Goal: Task Accomplishment & Management: Complete application form

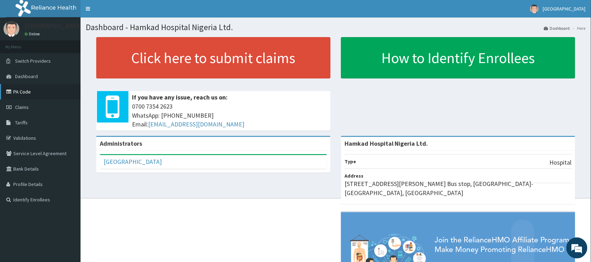
click at [27, 90] on link "PA Code" at bounding box center [40, 91] width 81 height 15
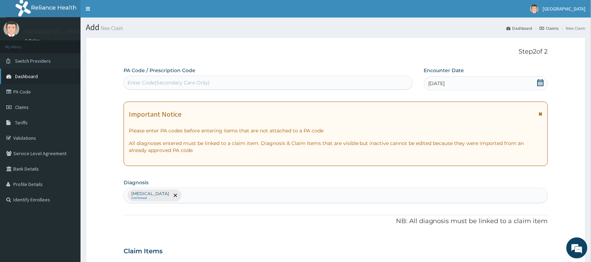
click at [30, 76] on span "Dashboard" at bounding box center [26, 76] width 23 height 6
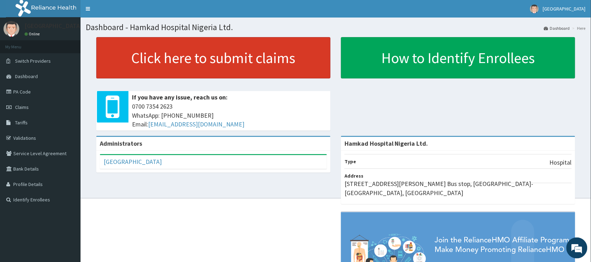
click at [223, 66] on link "Click here to submit claims" at bounding box center [213, 57] width 234 height 41
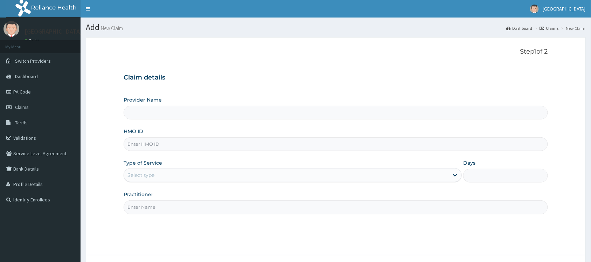
click at [175, 144] on input "HMO ID" at bounding box center [336, 144] width 424 height 14
type input "Hamkad Hospital Nigeria Ltd."
paste input "SKY/10022/C"
type input "SKY/10022/C"
click at [177, 173] on div "Select type" at bounding box center [286, 175] width 325 height 11
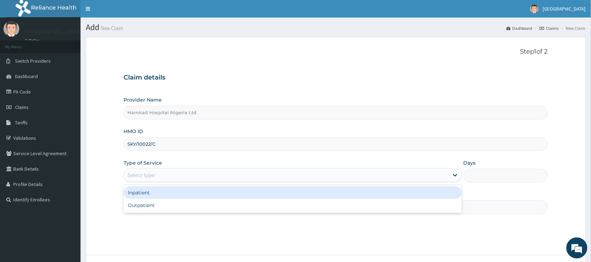
click at [175, 192] on div "Inpatient" at bounding box center [293, 192] width 338 height 13
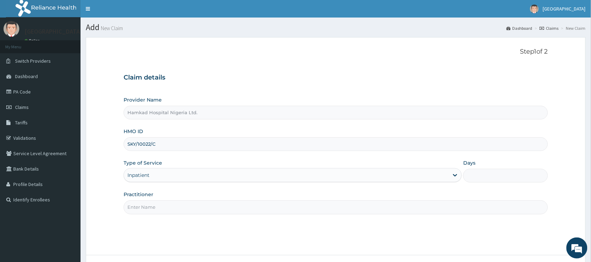
drag, startPoint x: 467, startPoint y: 175, endPoint x: 491, endPoint y: 179, distance: 24.5
click at [470, 175] on input "Days" at bounding box center [505, 176] width 85 height 14
type input "3"
click at [177, 212] on input "Practitioner" at bounding box center [336, 207] width 424 height 14
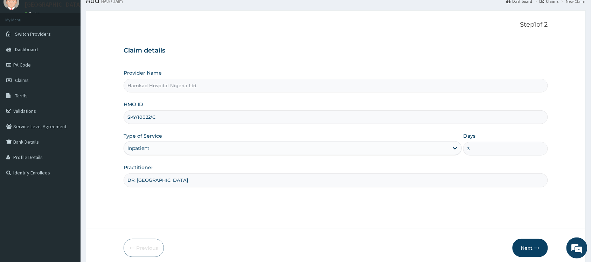
scroll to position [56, 0]
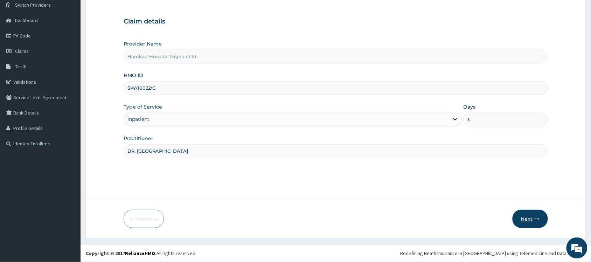
type input "DR. AJIMUDA"
click at [519, 216] on button "Next" at bounding box center [530, 219] width 35 height 18
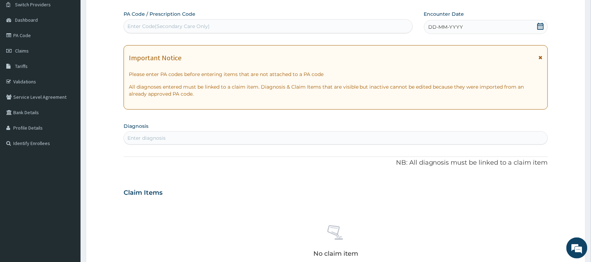
click at [539, 26] on icon at bounding box center [541, 26] width 6 height 7
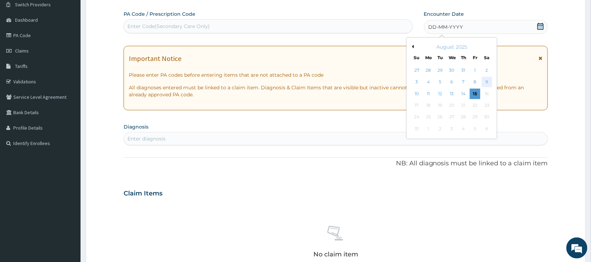
click at [485, 84] on div "9" at bounding box center [487, 82] width 11 height 11
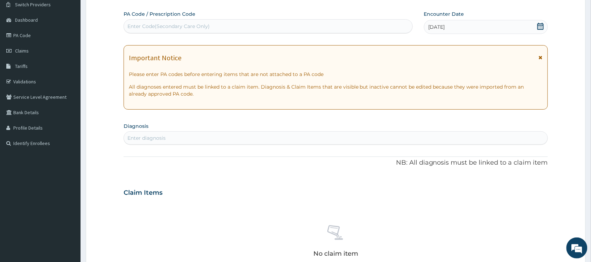
click at [165, 27] on div "Enter Code(Secondary Care Only)" at bounding box center [168, 26] width 82 height 7
paste input "PA/4D03B8"
type input "PA/4D03B8"
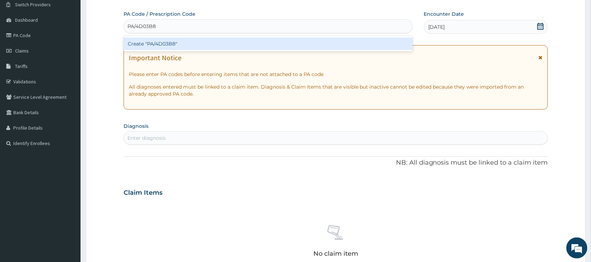
click at [167, 42] on div "Create "PA/4D03B8"" at bounding box center [268, 43] width 289 height 13
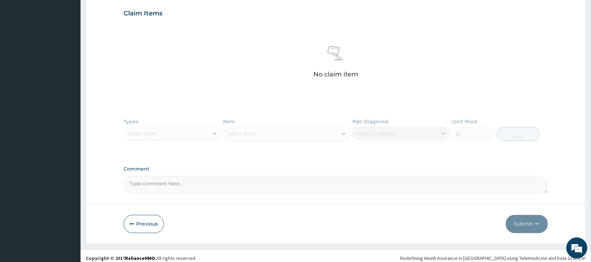
scroll to position [248, 0]
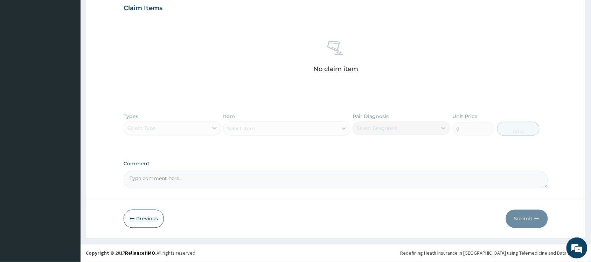
click at [146, 221] on button "Previous" at bounding box center [144, 219] width 40 height 18
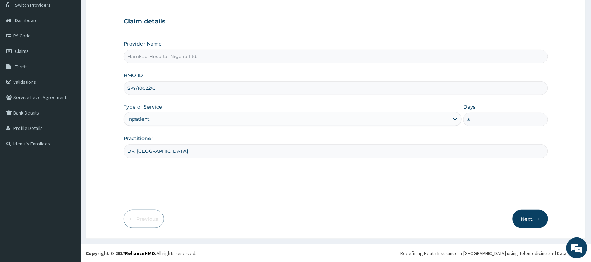
scroll to position [56, 0]
click at [160, 87] on input "SKY/10022/C" at bounding box center [336, 88] width 424 height 14
type input "SKY/10022/D"
click at [533, 218] on button "Next" at bounding box center [530, 219] width 35 height 18
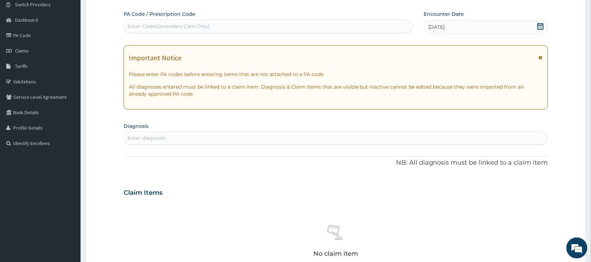
click at [156, 28] on div "Enter Code(Secondary Care Only)" at bounding box center [168, 26] width 82 height 7
paste input "PA/4D03B8"
type input "PA/4D03B8"
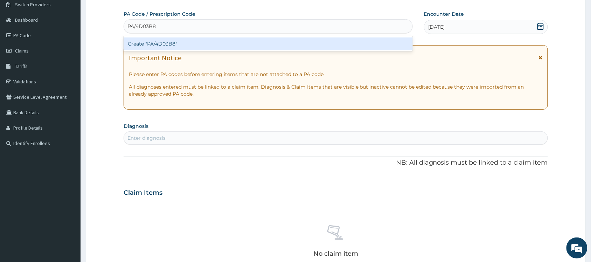
click at [169, 48] on div "Create "PA/4D03B8"" at bounding box center [268, 43] width 289 height 13
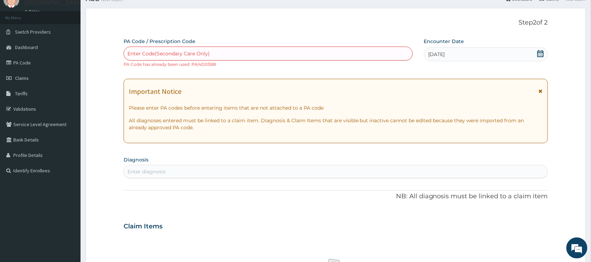
scroll to position [29, 0]
paste input "PA/4D03B8"
type input "PA/4D03B8"
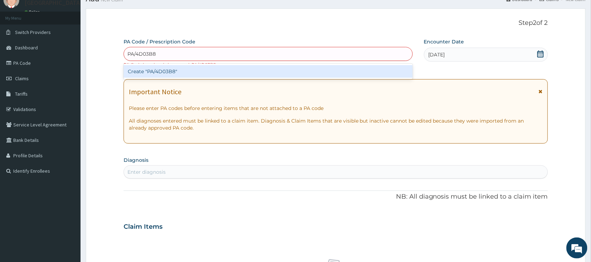
click at [165, 72] on div "Create "PA/4D03B8"" at bounding box center [268, 71] width 289 height 13
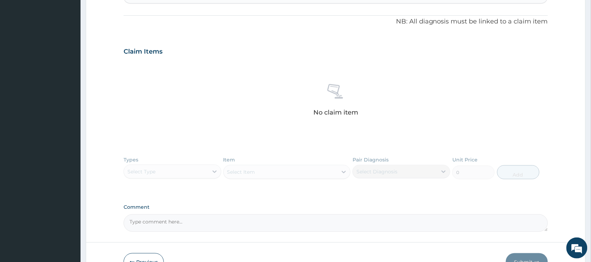
scroll to position [160, 0]
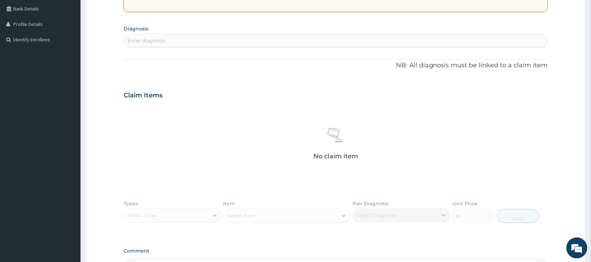
click at [158, 42] on div "Enter diagnosis" at bounding box center [146, 40] width 38 height 7
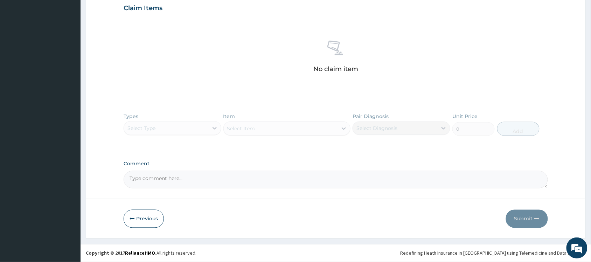
scroll to position [248, 0]
click at [174, 181] on textarea "Comment" at bounding box center [336, 180] width 424 height 18
type textarea "B"
paste textarea "PA/4D03B8"
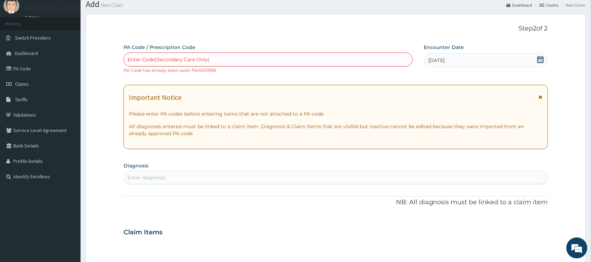
scroll to position [88, 0]
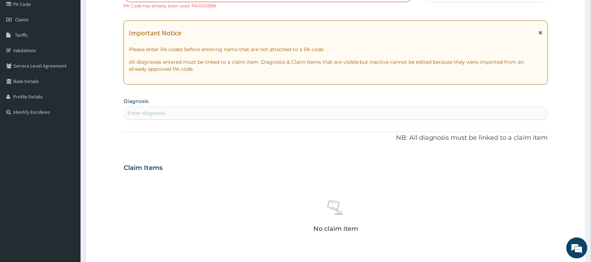
type textarea "Here is the code given that covers for 3 days: PA/4D03B8"
click at [175, 112] on div "Enter diagnosis" at bounding box center [336, 113] width 424 height 11
click at [159, 113] on div "Enter diagnosis" at bounding box center [146, 113] width 38 height 7
click at [152, 117] on div "Enter diagnosis" at bounding box center [336, 113] width 424 height 11
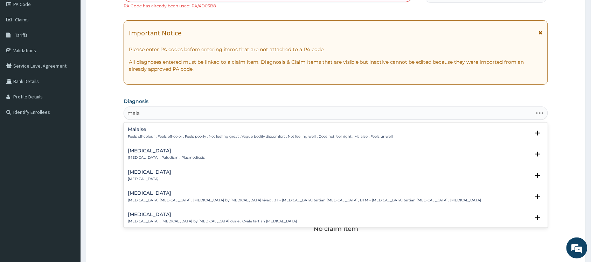
type input "malar"
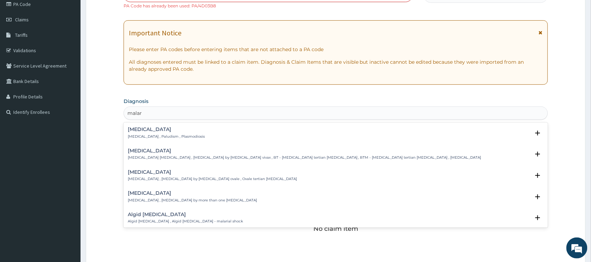
click at [140, 124] on div "Malaria Malaria , Paludism , Plasmodiosis Select Status Query Query covers susp…" at bounding box center [336, 134] width 424 height 21
click at [140, 130] on h4 "Malaria" at bounding box center [166, 129] width 77 height 5
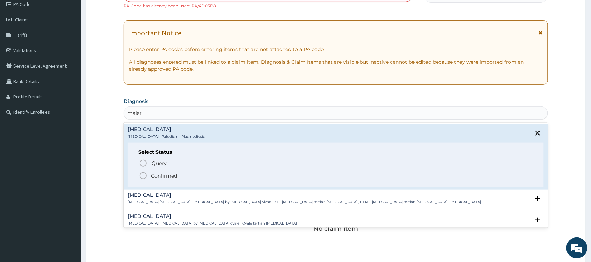
drag, startPoint x: 142, startPoint y: 176, endPoint x: 146, endPoint y: 176, distance: 3.9
click at [142, 176] on icon "status option filled" at bounding box center [143, 176] width 8 height 8
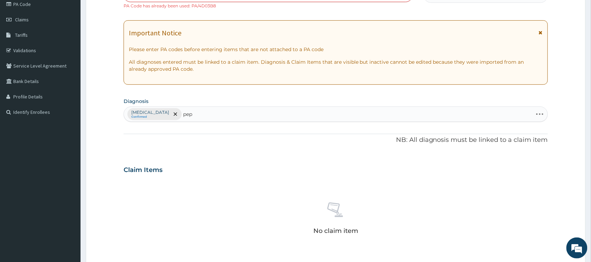
type input "pept"
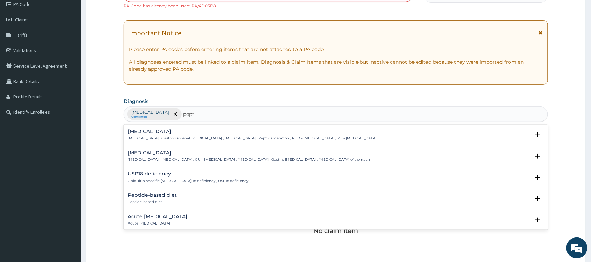
click at [146, 135] on div "Peptic ulcer Peptic ulcer , Gastroduodenal ulcer , Peptic ulcer disease , Pepti…" at bounding box center [252, 135] width 249 height 12
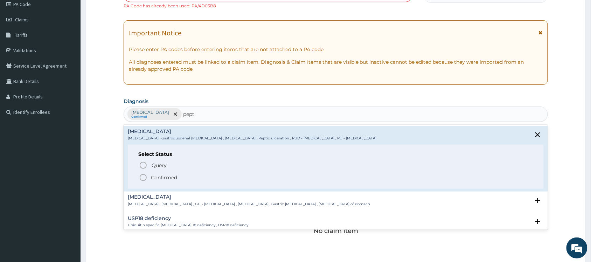
click at [142, 179] on icon "status option filled" at bounding box center [143, 177] width 8 height 8
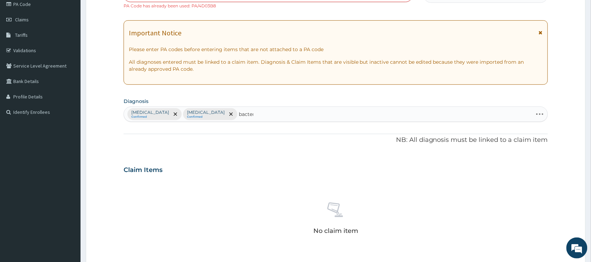
type input "bactere"
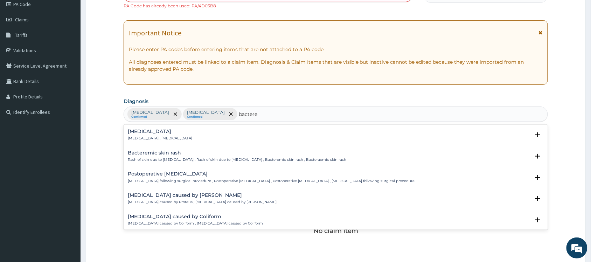
click at [146, 134] on h4 "Bacteremia" at bounding box center [160, 131] width 64 height 5
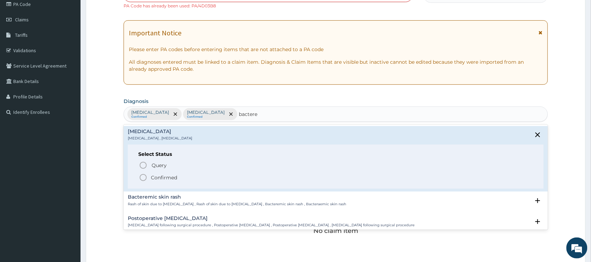
click at [145, 178] on icon "status option filled" at bounding box center [143, 177] width 8 height 8
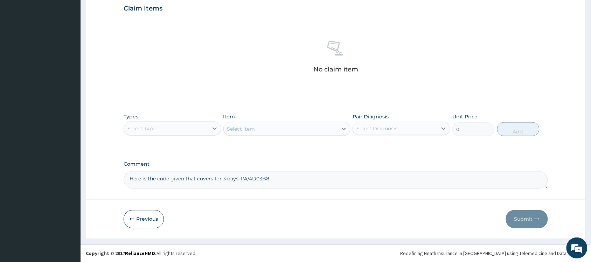
scroll to position [250, 0]
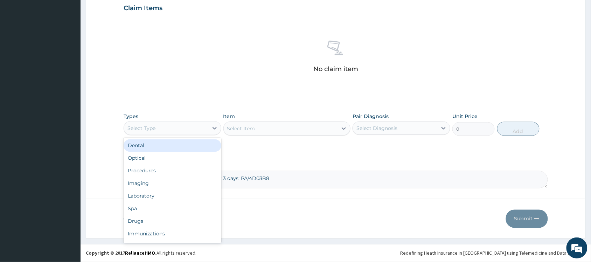
click at [160, 132] on div "Select Type" at bounding box center [166, 128] width 84 height 11
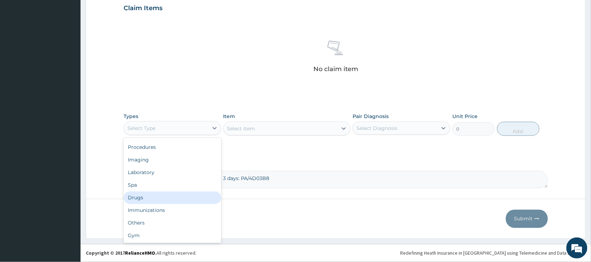
scroll to position [0, 0]
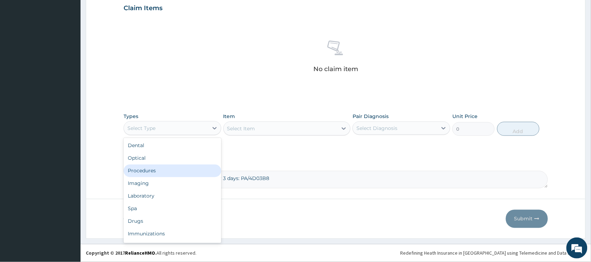
click at [165, 172] on div "Procedures" at bounding box center [173, 171] width 98 height 13
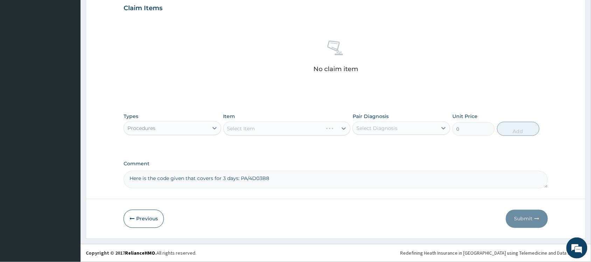
click at [237, 130] on div "Select Item" at bounding box center [286, 129] width 127 height 14
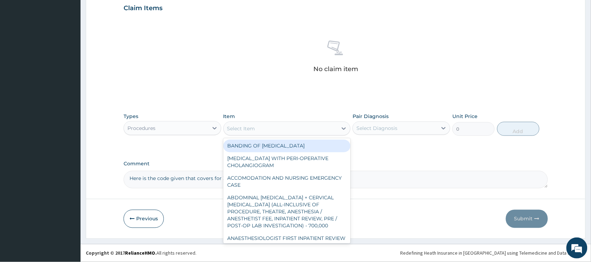
click at [237, 132] on div "Select Item" at bounding box center [281, 128] width 114 height 11
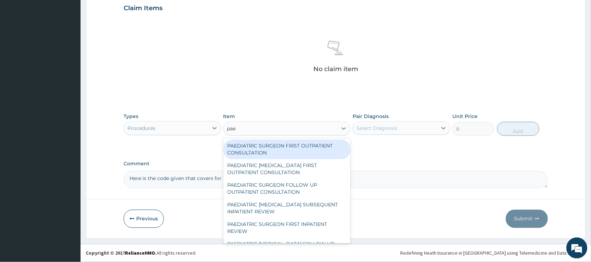
type input "paed"
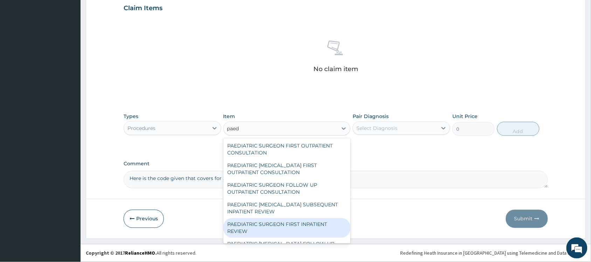
click at [293, 225] on div "PAEDIATRIC SURGEON FIRST INPATIENT REVIEW" at bounding box center [286, 228] width 127 height 20
type input "24000"
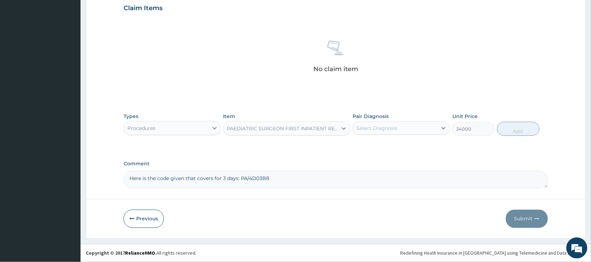
click at [386, 127] on div "Select Diagnosis" at bounding box center [377, 128] width 41 height 7
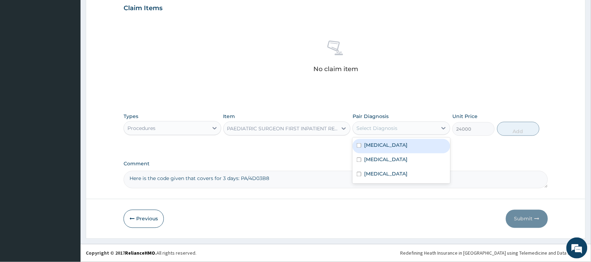
click at [382, 140] on div "Malaria" at bounding box center [402, 146] width 98 height 14
checkbox input "true"
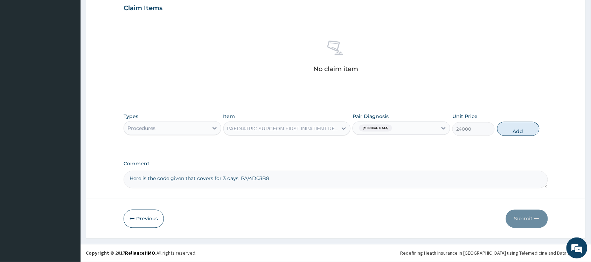
click at [396, 131] on div "Malaria" at bounding box center [395, 128] width 84 height 12
click at [398, 129] on div "Malaria" at bounding box center [395, 128] width 84 height 12
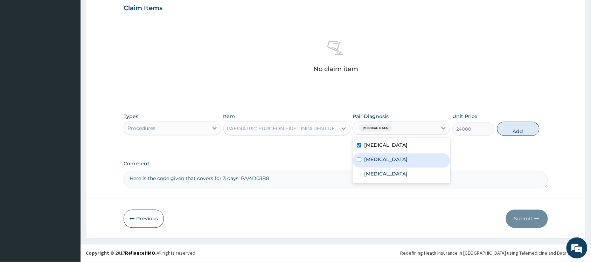
drag, startPoint x: 375, startPoint y: 165, endPoint x: 374, endPoint y: 172, distance: 7.8
click at [375, 165] on div "Peptic ulcer" at bounding box center [402, 160] width 98 height 14
checkbox input "true"
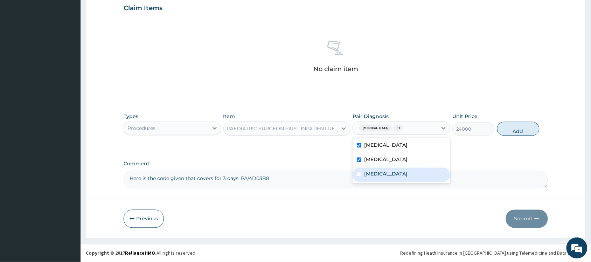
click at [374, 173] on label "Bacteremia" at bounding box center [385, 174] width 43 height 7
checkbox input "true"
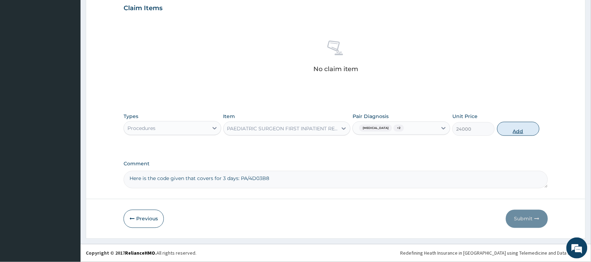
click at [517, 133] on button "Add" at bounding box center [518, 129] width 42 height 14
type input "0"
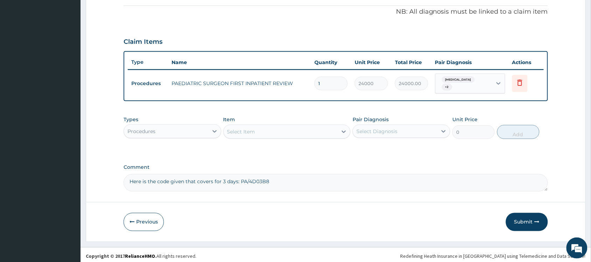
click at [243, 131] on div "Select Item" at bounding box center [241, 131] width 28 height 7
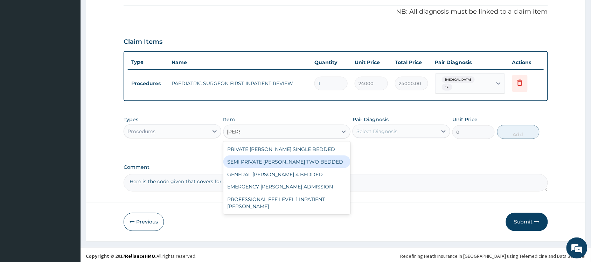
type input "ward"
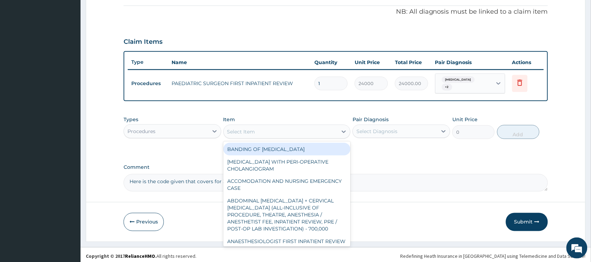
click at [239, 129] on div "Select Item" at bounding box center [241, 131] width 28 height 7
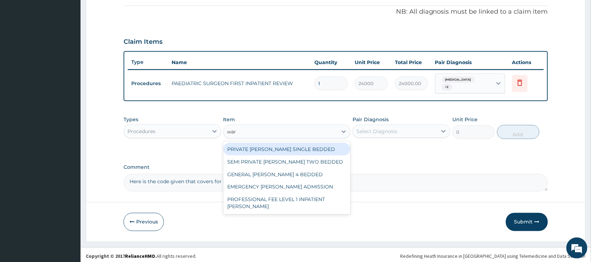
type input "ward"
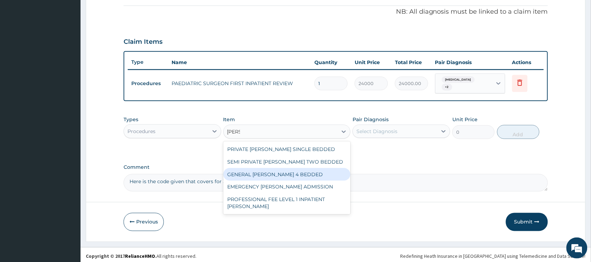
click at [272, 171] on div "GENERAL WARD 4 BEDDED" at bounding box center [286, 174] width 127 height 13
type input "7800"
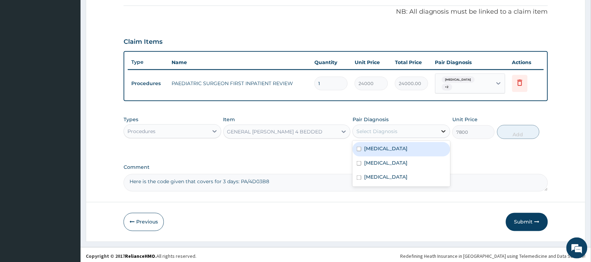
click at [443, 130] on icon at bounding box center [443, 131] width 7 height 7
drag, startPoint x: 396, startPoint y: 146, endPoint x: 394, endPoint y: 153, distance: 7.8
click at [396, 147] on div "Malaria" at bounding box center [402, 149] width 98 height 14
checkbox input "true"
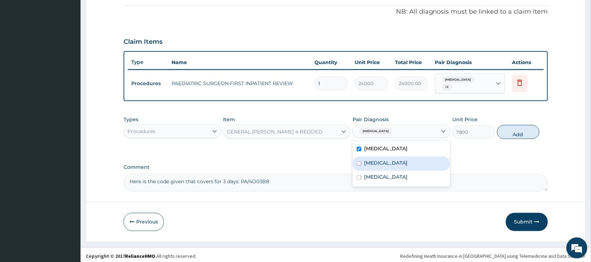
click at [391, 159] on label "Peptic ulcer" at bounding box center [385, 162] width 43 height 7
checkbox input "true"
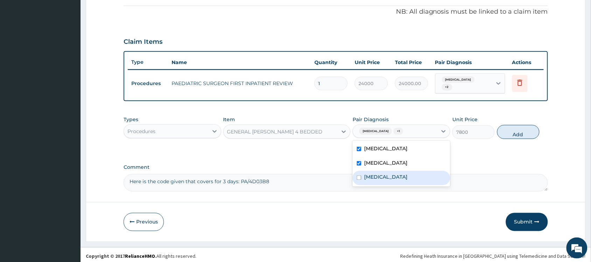
click at [388, 174] on label "Bacteremia" at bounding box center [385, 177] width 43 height 7
checkbox input "true"
click at [525, 131] on button "Add" at bounding box center [518, 132] width 42 height 14
type input "0"
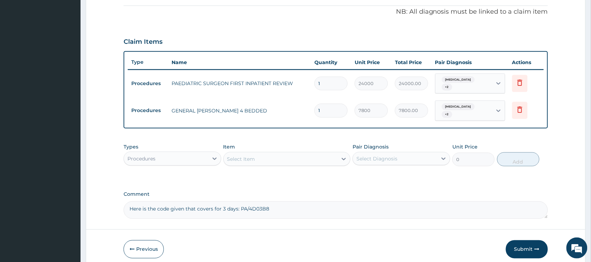
type input "0.00"
type input "3"
type input "23400.00"
type input "3"
click at [257, 156] on div "Select Item" at bounding box center [281, 158] width 114 height 11
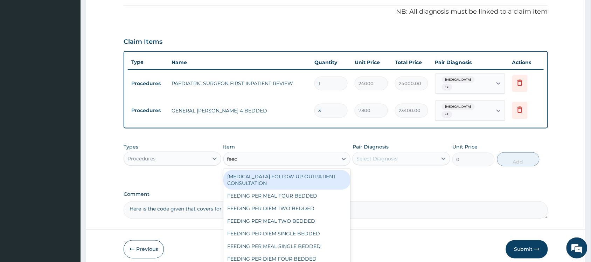
type input "feed"
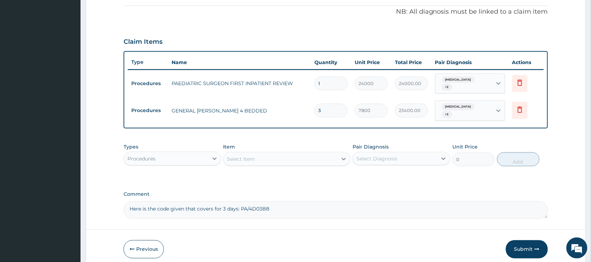
click at [241, 153] on div "Select Item" at bounding box center [281, 158] width 114 height 11
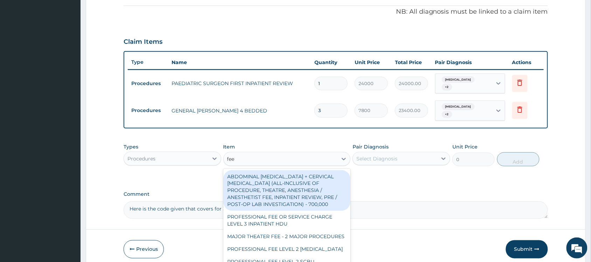
type input "feed"
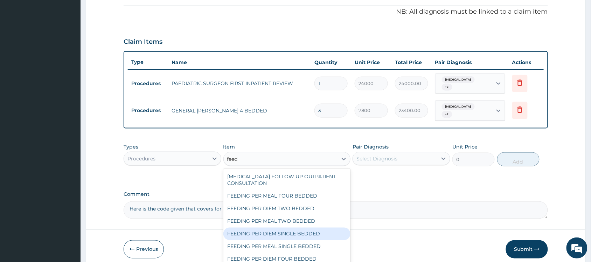
click at [293, 228] on div "FEEDING PER DIEM SINGLE BEDDED" at bounding box center [286, 234] width 127 height 13
type input "12600"
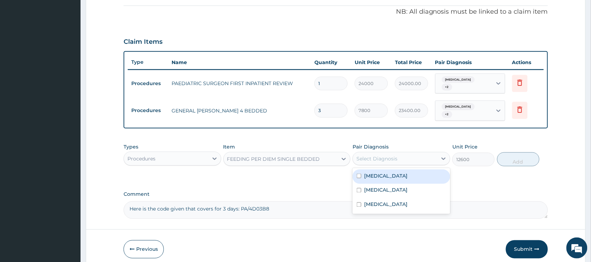
click at [370, 155] on div "Select Diagnosis" at bounding box center [377, 158] width 41 height 7
click at [369, 172] on label "Malaria" at bounding box center [385, 175] width 43 height 7
checkbox input "true"
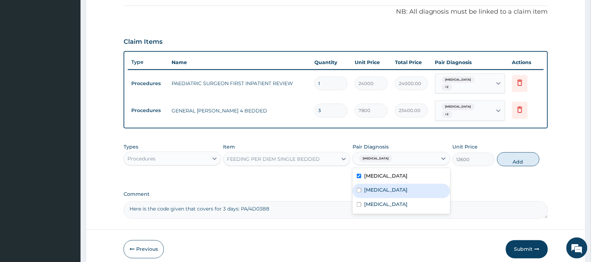
drag, startPoint x: 371, startPoint y: 181, endPoint x: 374, endPoint y: 199, distance: 17.3
click at [372, 187] on label "Peptic ulcer" at bounding box center [385, 190] width 43 height 7
checkbox input "true"
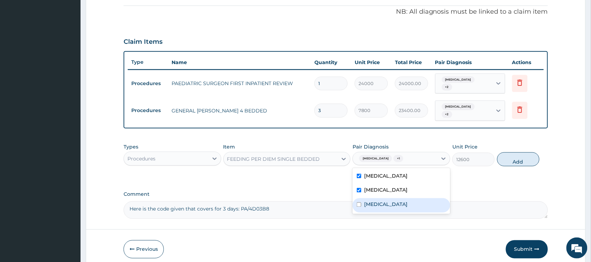
click at [374, 201] on label "Bacteremia" at bounding box center [385, 204] width 43 height 7
checkbox input "true"
click at [519, 157] on button "Add" at bounding box center [518, 159] width 42 height 14
type input "0"
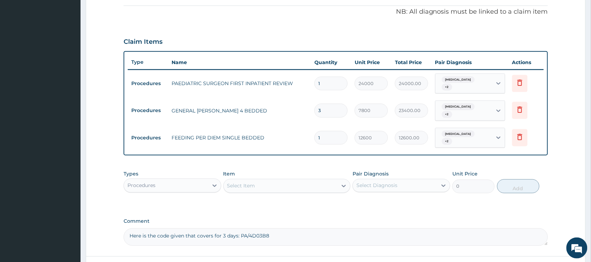
type input "0.00"
type input "3"
type input "37800.00"
type input "3"
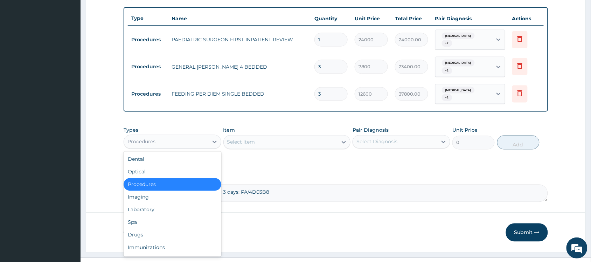
click at [172, 137] on div "Procedures" at bounding box center [166, 141] width 84 height 11
click at [164, 203] on div "Laboratory" at bounding box center [173, 209] width 98 height 13
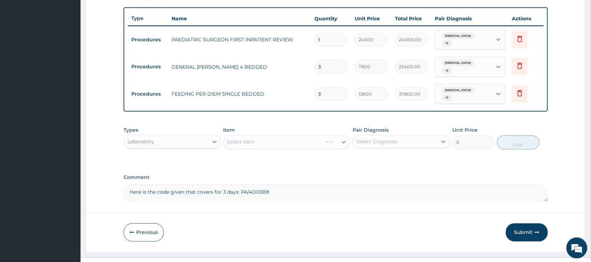
click at [241, 135] on div "Select Item" at bounding box center [286, 142] width 127 height 14
click at [241, 139] on div "Select Item" at bounding box center [241, 142] width 28 height 7
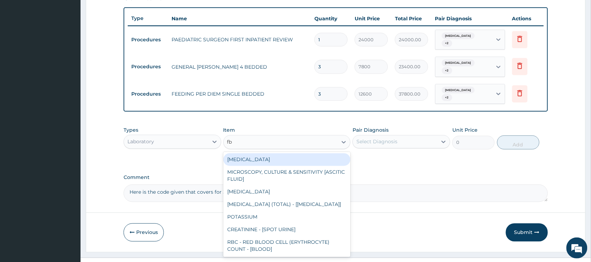
type input "fbc"
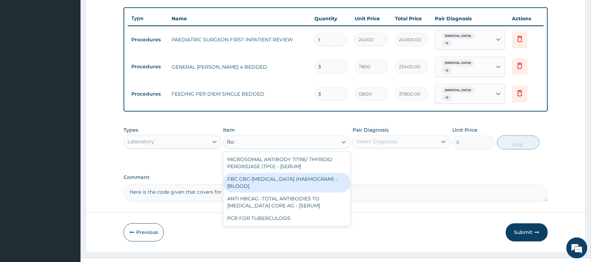
click at [258, 173] on div "FBC CBC-COMPLETE BLOOD COUNT (HAEMOGRAM) - [BLOOD]" at bounding box center [286, 183] width 127 height 20
type input "4800"
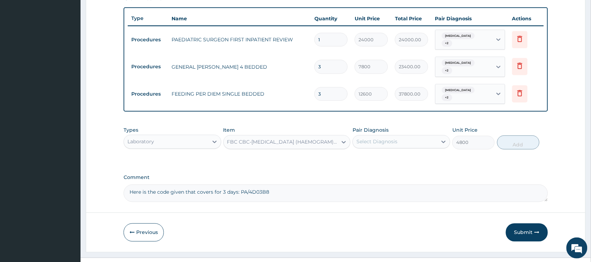
click at [375, 138] on div "Select Diagnosis" at bounding box center [377, 141] width 41 height 7
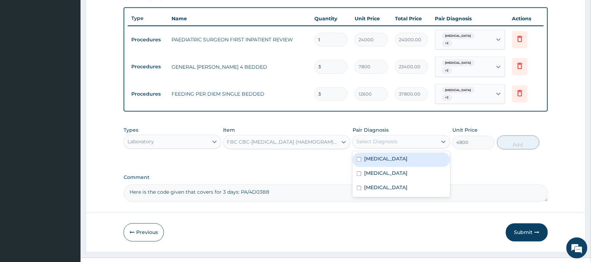
drag, startPoint x: 373, startPoint y: 149, endPoint x: 418, endPoint y: 142, distance: 45.0
click at [375, 156] on label "Malaria" at bounding box center [385, 159] width 43 height 7
checkbox input "true"
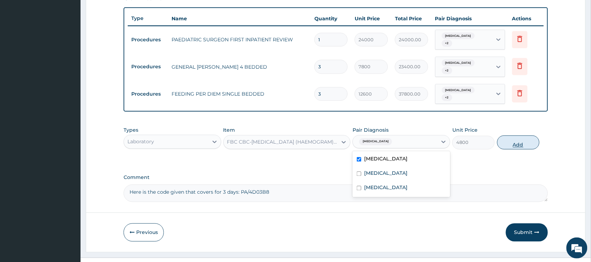
click at [511, 136] on button "Add" at bounding box center [518, 143] width 42 height 14
type input "0"
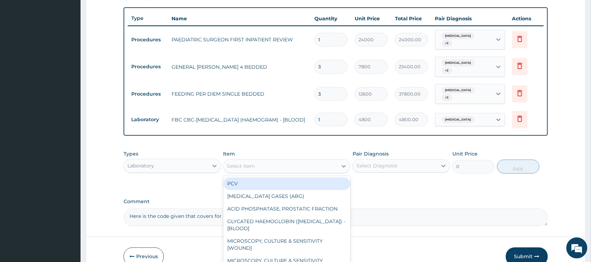
click at [243, 163] on div "Select Item" at bounding box center [241, 166] width 28 height 7
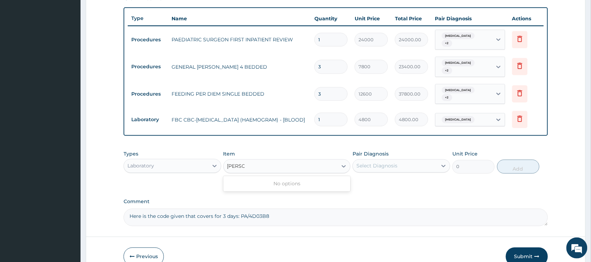
type input "malar"
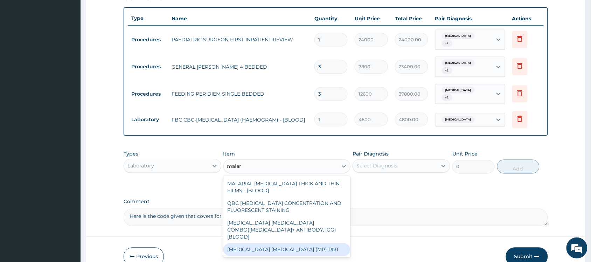
click at [267, 243] on div "MALARIA PARASITE (MP) RDT" at bounding box center [286, 249] width 127 height 13
type input "1800"
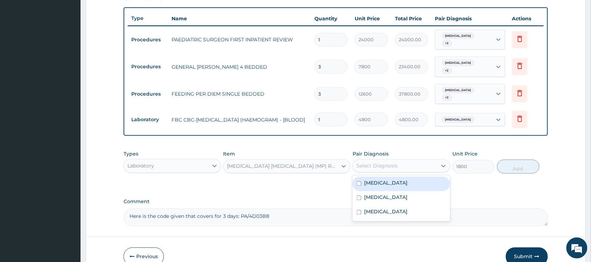
click at [373, 163] on div "Select Diagnosis" at bounding box center [377, 166] width 41 height 7
click at [377, 180] on label "Malaria" at bounding box center [385, 183] width 43 height 7
checkbox input "true"
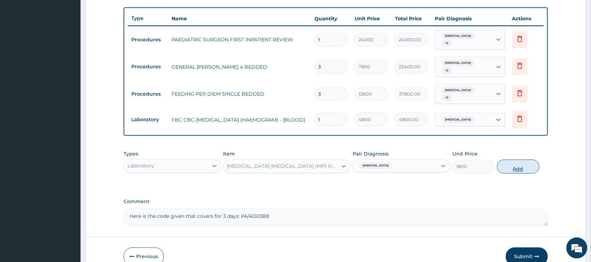
click at [513, 160] on button "Add" at bounding box center [518, 167] width 42 height 14
type input "0"
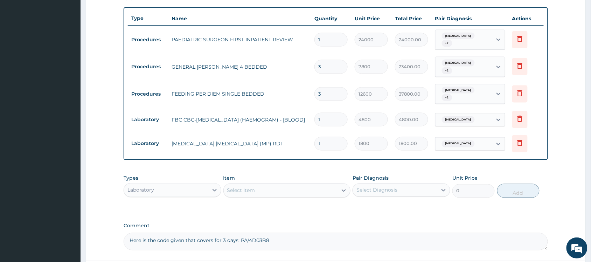
click at [463, 114] on div "Malaria" at bounding box center [464, 120] width 57 height 12
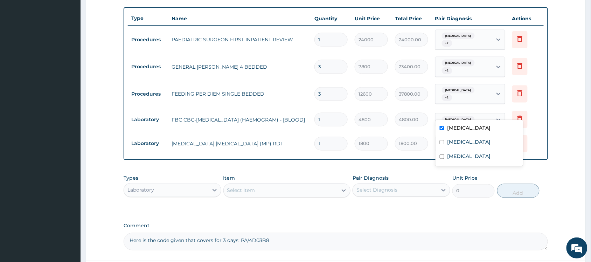
click at [467, 128] on div "Malaria" at bounding box center [480, 129] width 88 height 14
checkbox input "false"
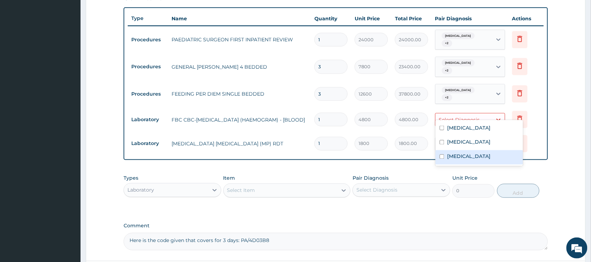
click at [467, 151] on div "Bacteremia" at bounding box center [480, 157] width 88 height 14
checkbox input "true"
click at [343, 196] on div "Types Laboratory Item Select Item Pair Diagnosis Select Diagnosis Unit Price 0 …" at bounding box center [336, 191] width 424 height 41
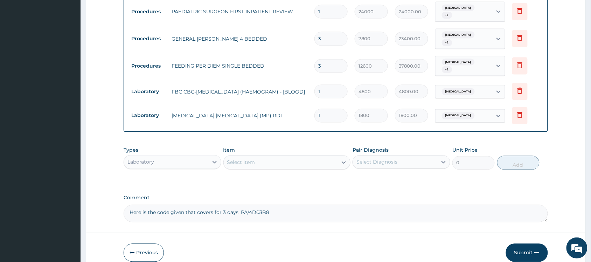
scroll to position [303, 0]
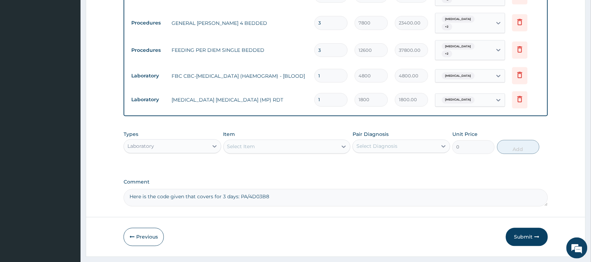
click at [173, 141] on div "Laboratory" at bounding box center [166, 146] width 84 height 11
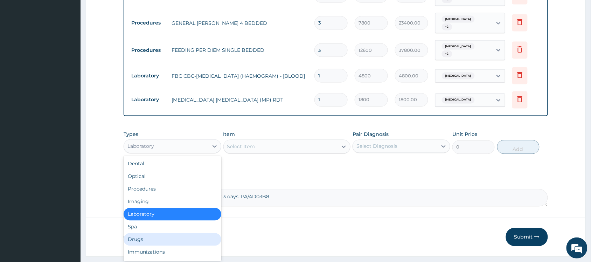
click at [149, 233] on div "Drugs" at bounding box center [173, 239] width 98 height 13
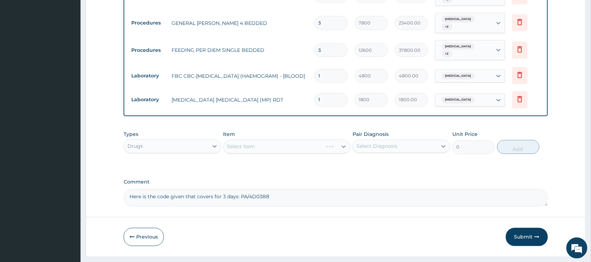
click at [239, 142] on div "Select Item" at bounding box center [286, 147] width 127 height 14
click at [236, 140] on div "Select Item" at bounding box center [286, 147] width 127 height 14
click at [235, 141] on div "Select Item" at bounding box center [286, 147] width 127 height 14
click at [234, 142] on div "Select Item" at bounding box center [281, 146] width 114 height 11
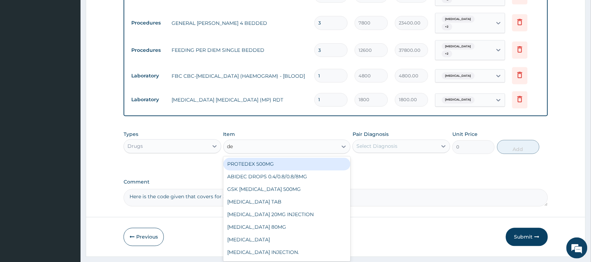
type input "d"
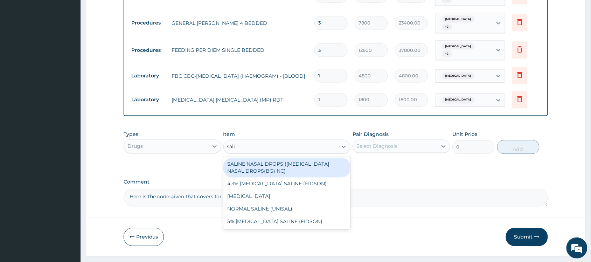
type input "salin"
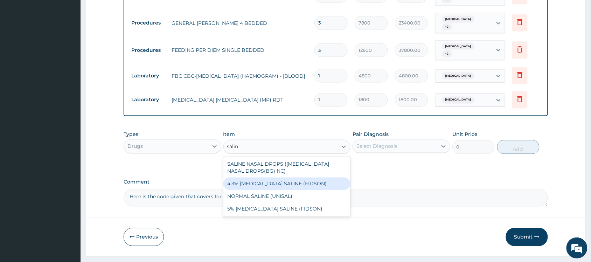
click at [267, 178] on div "4.3% DEXTROSE SALINE (FIDSON)" at bounding box center [286, 184] width 127 height 13
type input "1980"
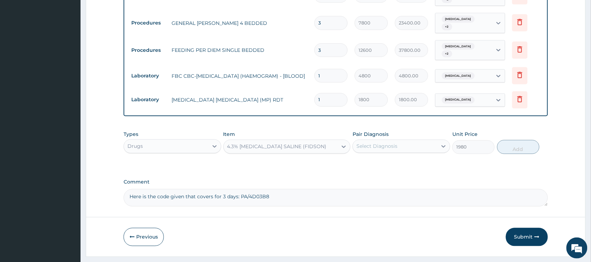
click at [385, 143] on div "Select Diagnosis" at bounding box center [377, 146] width 41 height 7
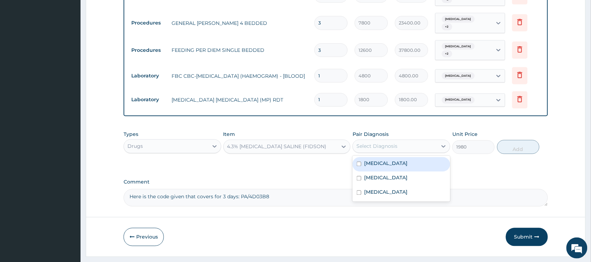
click at [385, 157] on div "Malaria" at bounding box center [402, 164] width 98 height 14
checkbox input "true"
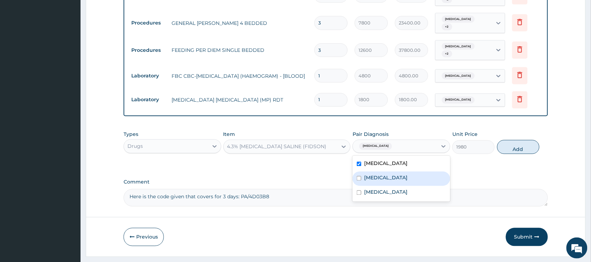
click at [387, 174] on label "Peptic ulcer" at bounding box center [385, 177] width 43 height 7
checkbox input "true"
drag, startPoint x: 385, startPoint y: 180, endPoint x: 461, endPoint y: 162, distance: 78.2
click at [386, 189] on label "Bacteremia" at bounding box center [385, 192] width 43 height 7
checkbox input "true"
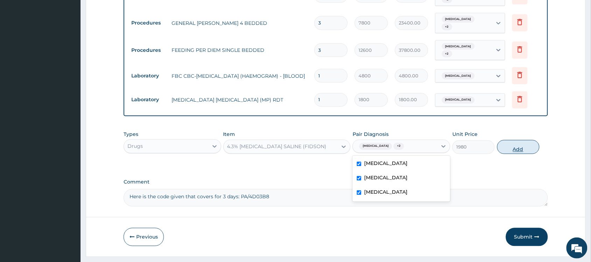
click at [508, 140] on button "Add" at bounding box center [518, 147] width 42 height 14
type input "0"
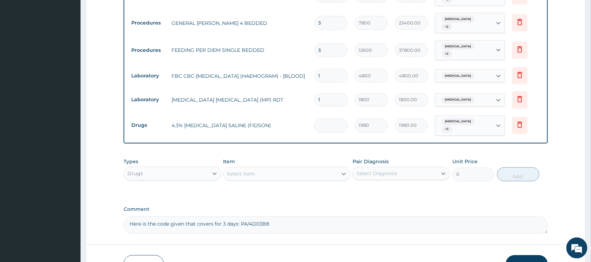
type input "0.00"
type input "3"
type input "5940.00"
type input "3"
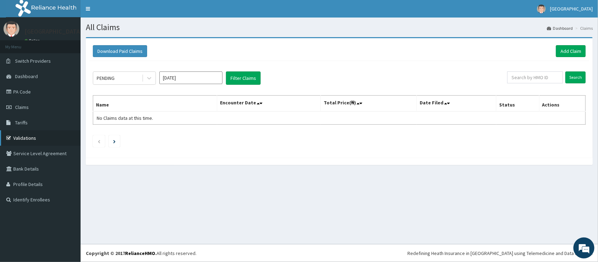
click at [39, 141] on link "Validations" at bounding box center [40, 137] width 81 height 15
